Goal: Task Accomplishment & Management: Use online tool/utility

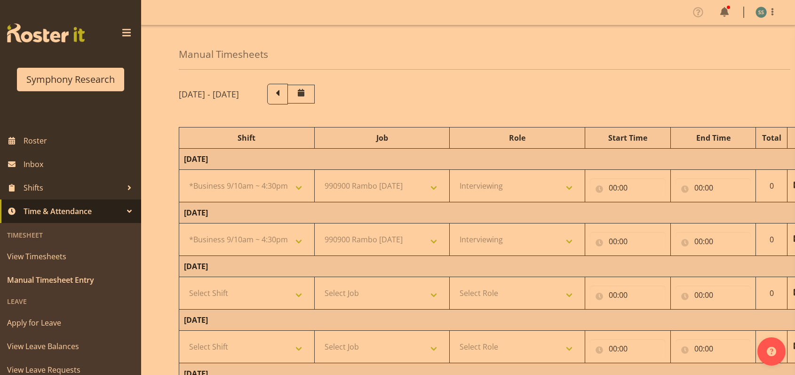
select select "26078"
select select "10732"
select select "47"
select select "26078"
select select "10732"
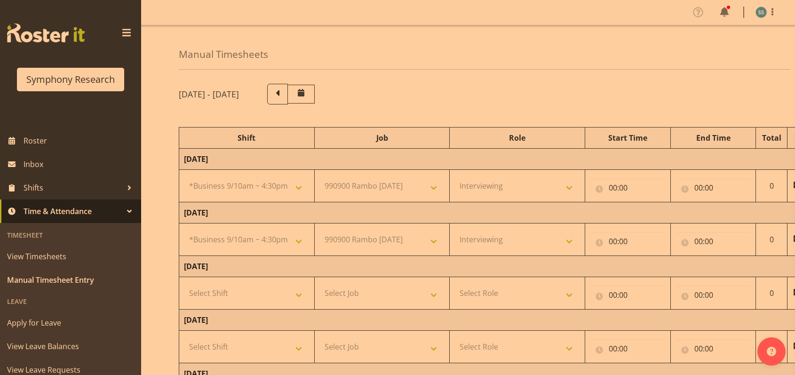
select select "47"
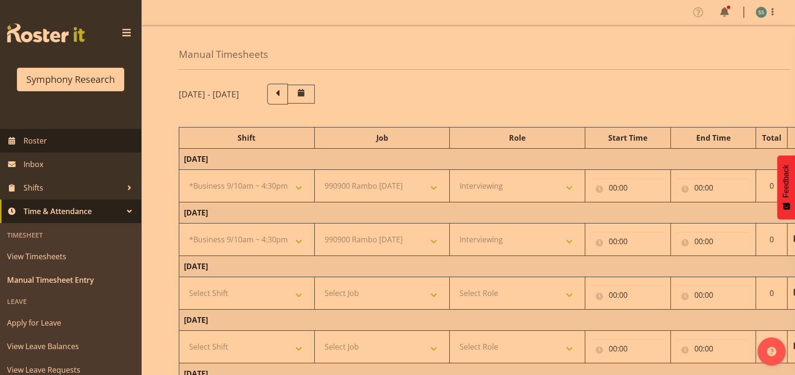
click at [31, 139] on span "Roster" at bounding box center [80, 141] width 113 height 14
